Goal: Complete application form

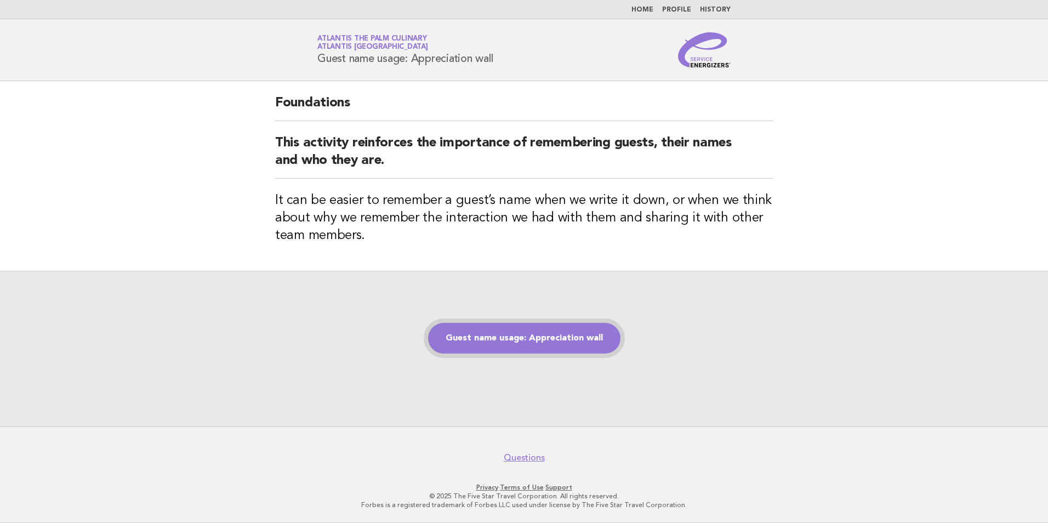
click at [505, 346] on link "Guest name usage: Appreciation wall" at bounding box center [524, 338] width 192 height 31
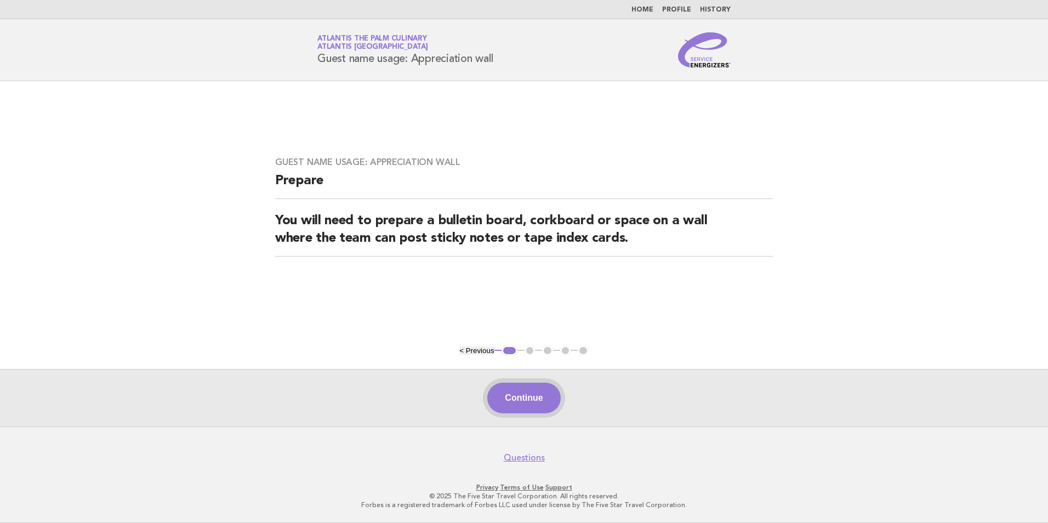
click at [517, 396] on button "Continue" at bounding box center [523, 398] width 73 height 31
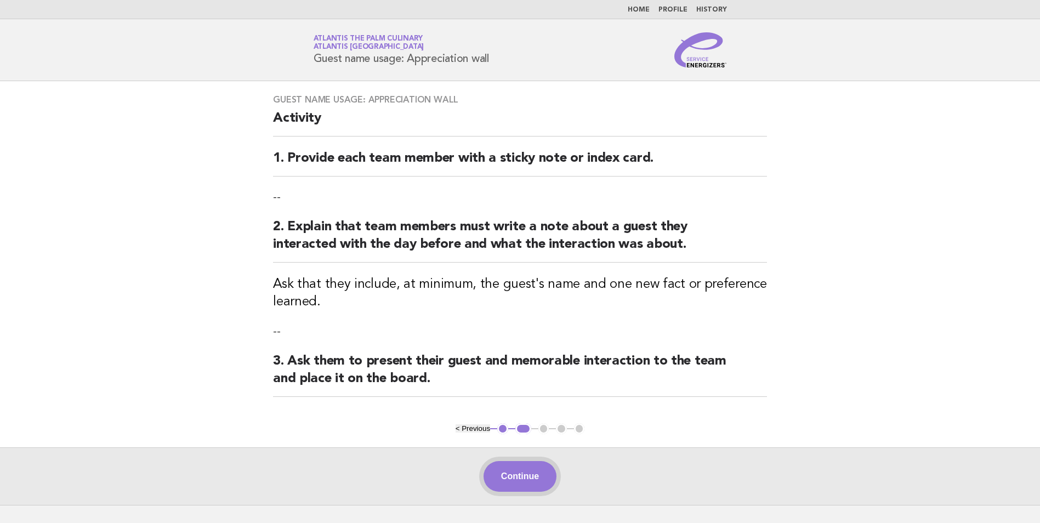
click at [524, 476] on button "Continue" at bounding box center [520, 476] width 73 height 31
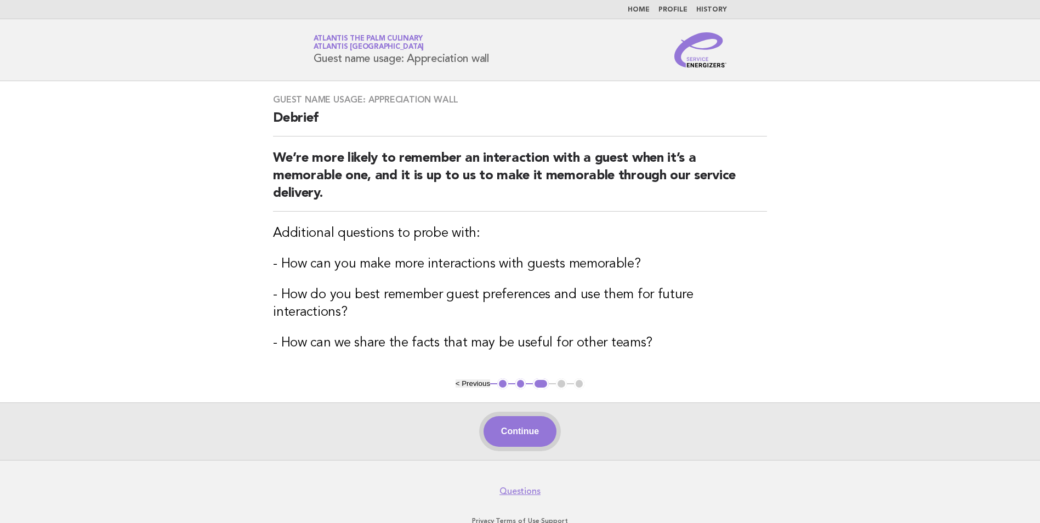
click at [516, 416] on button "Continue" at bounding box center [520, 431] width 73 height 31
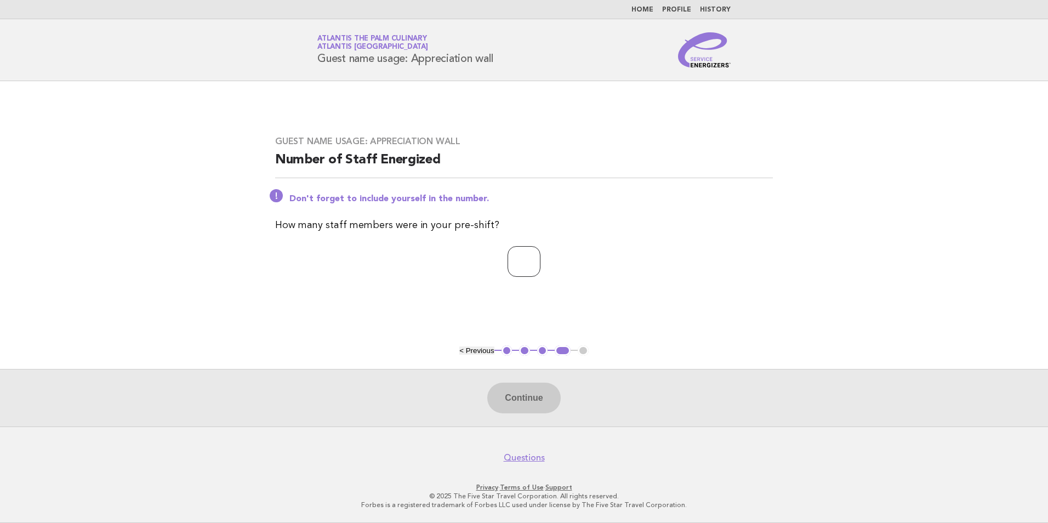
click at [518, 253] on input "number" at bounding box center [524, 261] width 33 height 31
type input "**"
click at [518, 394] on button "Continue" at bounding box center [523, 398] width 73 height 31
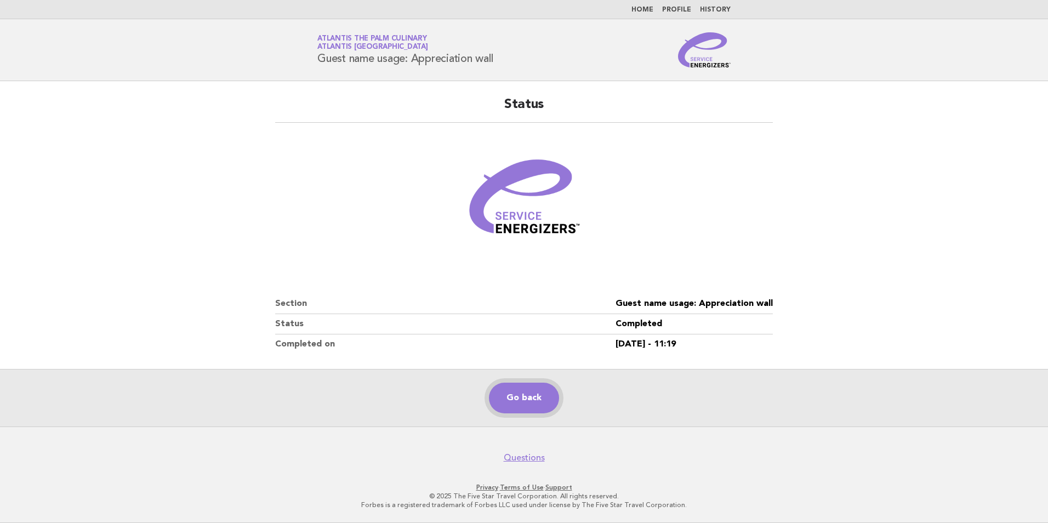
click at [526, 408] on link "Go back" at bounding box center [524, 398] width 70 height 31
